Goal: Complete application form

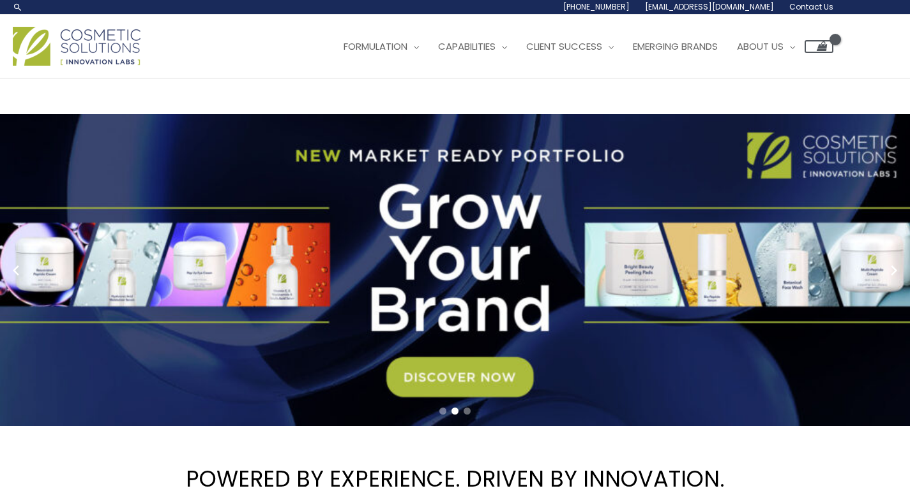
click at [809, 9] on span "Contact Us" at bounding box center [811, 6] width 44 height 11
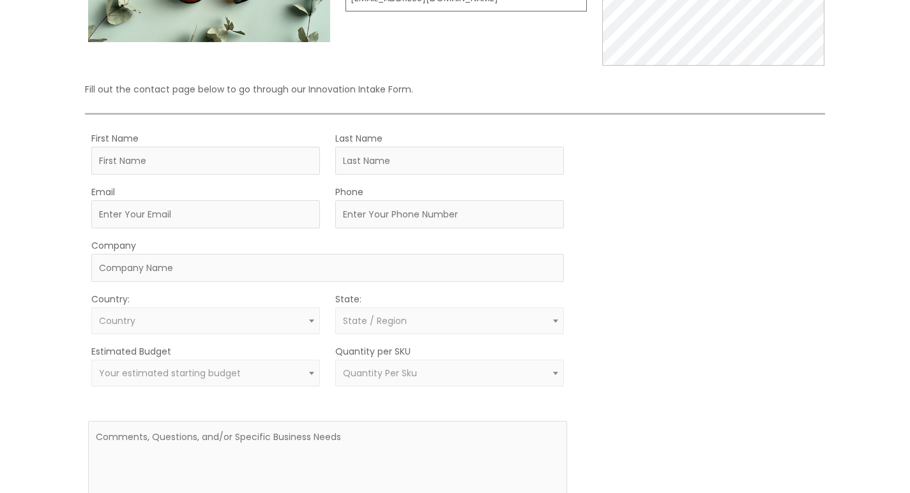
scroll to position [319, 0]
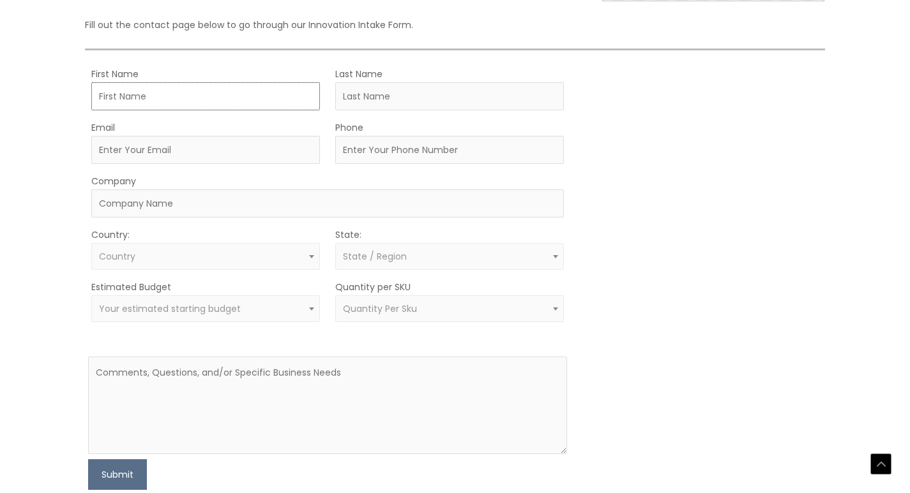
click at [167, 100] on input "First Name" at bounding box center [205, 96] width 229 height 28
type input "[PERSON_NAME]"
type input "[PERSON_NAME][EMAIL_ADDRESS][DOMAIN_NAME]"
type input "8777462696"
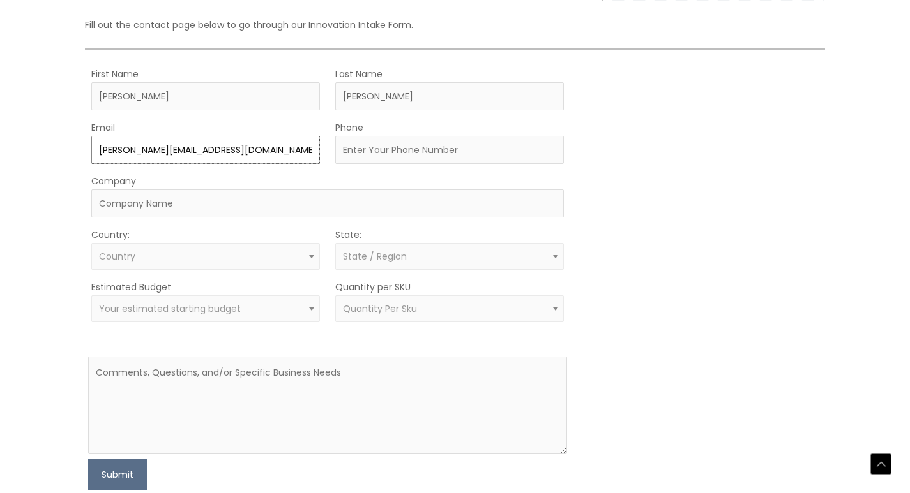
type input "Boxo Packaging"
select select "[GEOGRAPHIC_DATA]"
select select "[US_STATE]"
click at [154, 252] on span "× [GEOGRAPHIC_DATA]" at bounding box center [206, 257] width 214 height 12
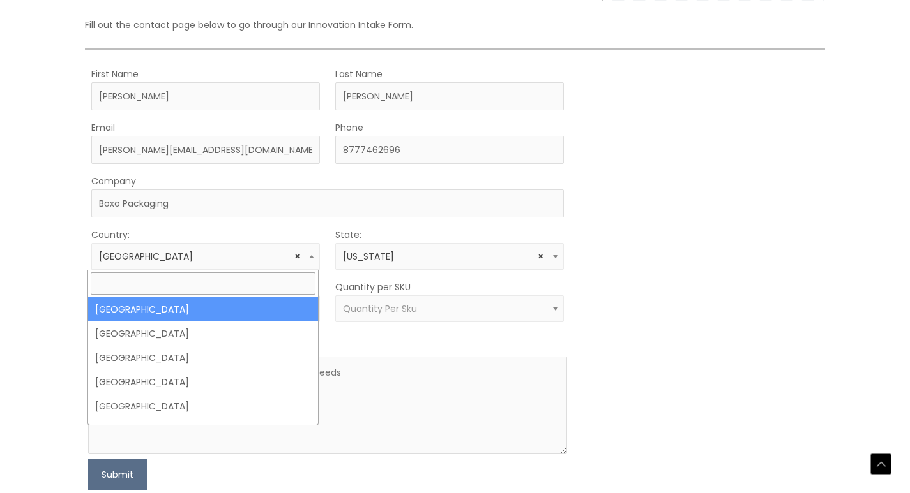
drag, startPoint x: 188, startPoint y: 320, endPoint x: 214, endPoint y: 324, distance: 25.9
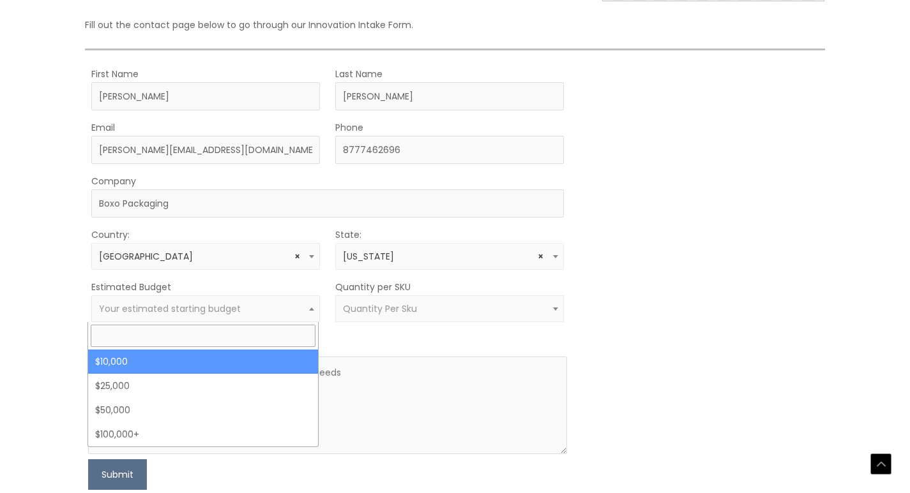
click at [213, 303] on span "Your estimated starting budget" at bounding box center [170, 309] width 142 height 13
select select "10000"
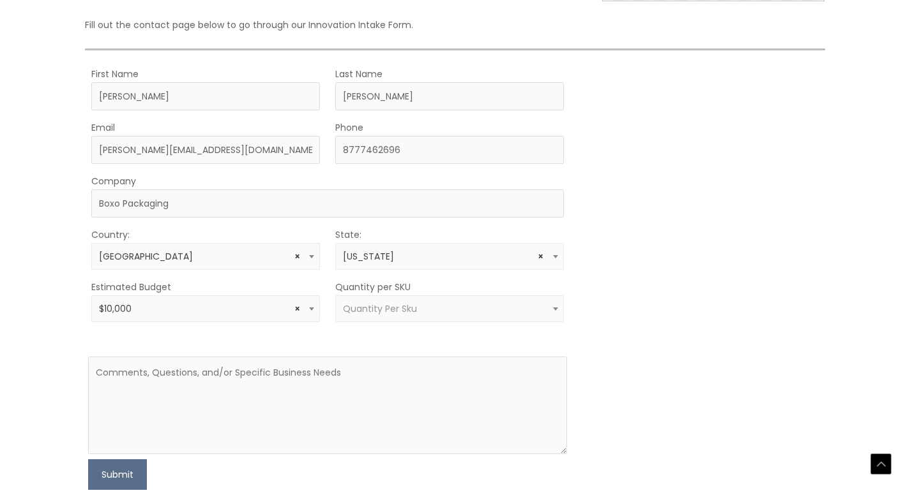
click at [358, 303] on span "Quantity Per Sku" at bounding box center [380, 309] width 74 height 13
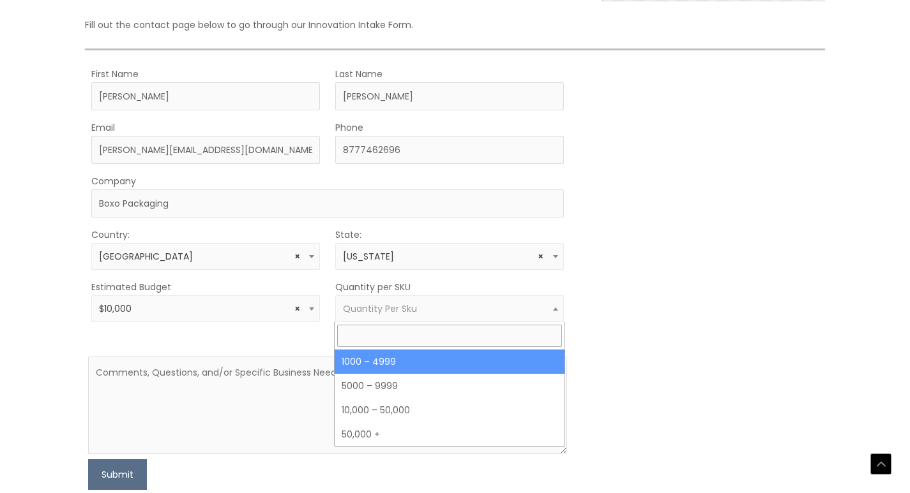
drag, startPoint x: 389, startPoint y: 361, endPoint x: 376, endPoint y: 372, distance: 16.8
select select "10"
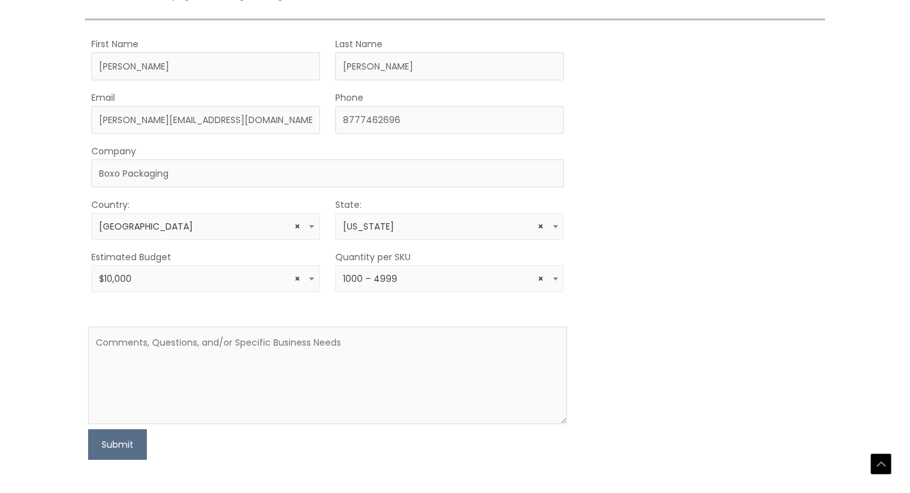
scroll to position [447, 0]
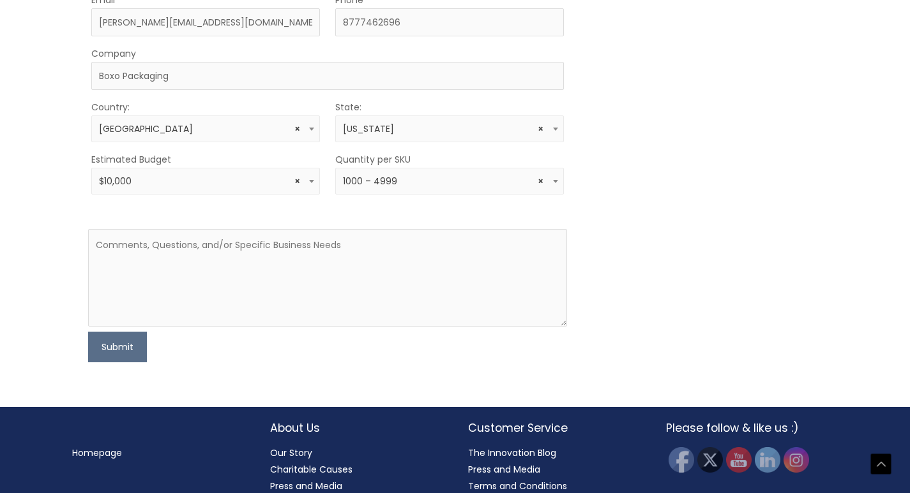
click at [255, 328] on form "First Name [PERSON_NAME] Last Name [PERSON_NAME] Email [PERSON_NAME][EMAIL_ADDR…" at bounding box center [327, 150] width 479 height 425
click at [259, 317] on textarea at bounding box center [327, 278] width 479 height 98
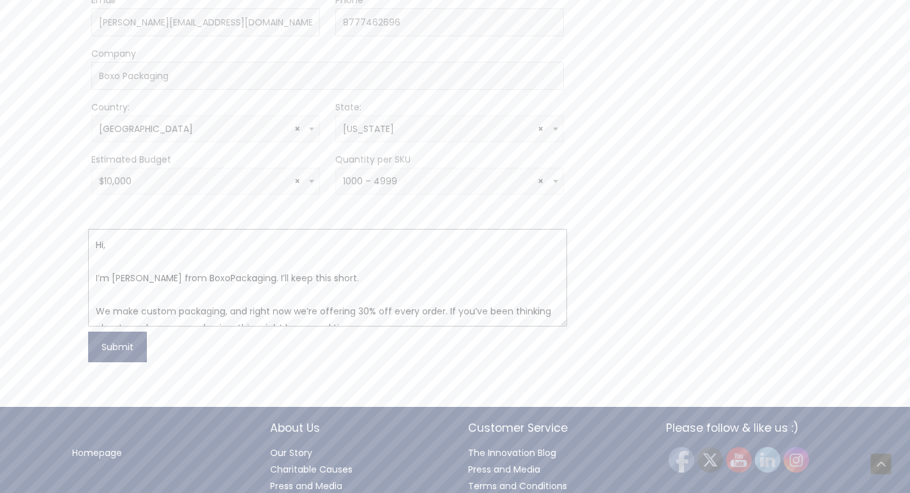
type textarea "Hi, I’m [PERSON_NAME] from BoxoPackaging. I’ll keep this short. We make custom …"
click at [132, 363] on button "Submit" at bounding box center [117, 347] width 59 height 31
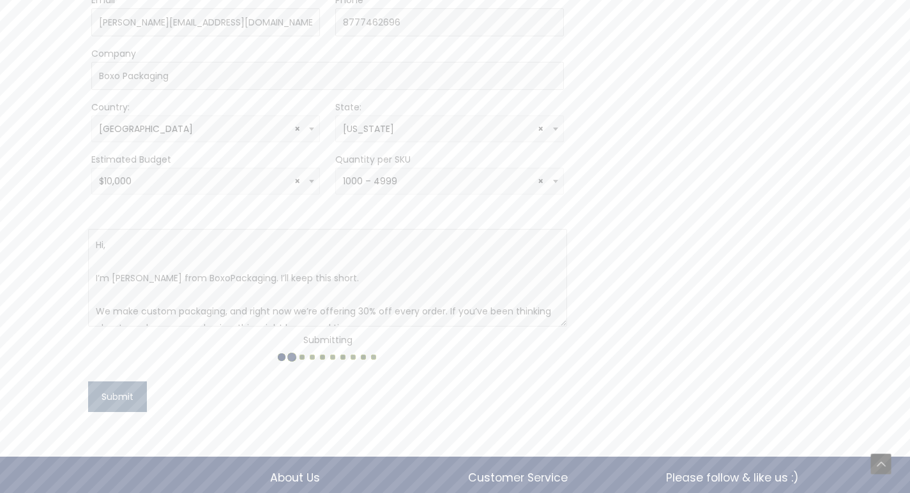
click at [129, 356] on center "Submitting" at bounding box center [327, 348] width 479 height 33
